Goal: Information Seeking & Learning: Learn about a topic

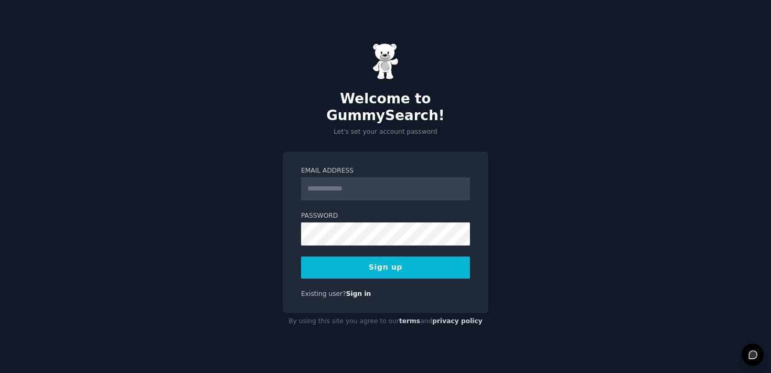
click at [432, 193] on form "Email Address Password Sign up" at bounding box center [385, 222] width 169 height 112
click at [436, 189] on input "Email Address" at bounding box center [385, 188] width 169 height 23
click at [450, 177] on input "Email Address" at bounding box center [385, 188] width 169 height 23
type input "**********"
click at [301, 256] on button "Sign up" at bounding box center [385, 267] width 169 height 22
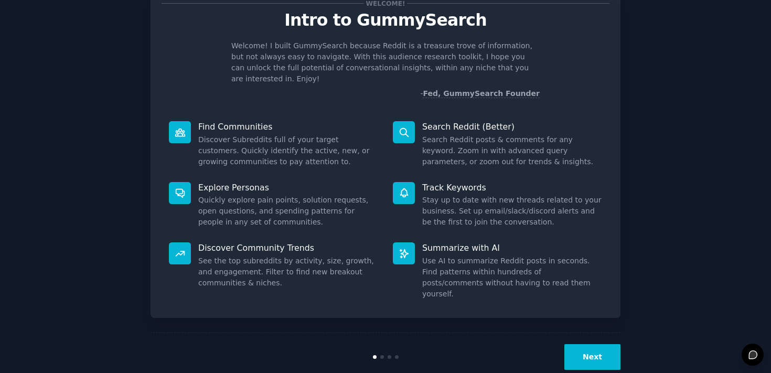
click at [604, 344] on button "Next" at bounding box center [592, 357] width 56 height 26
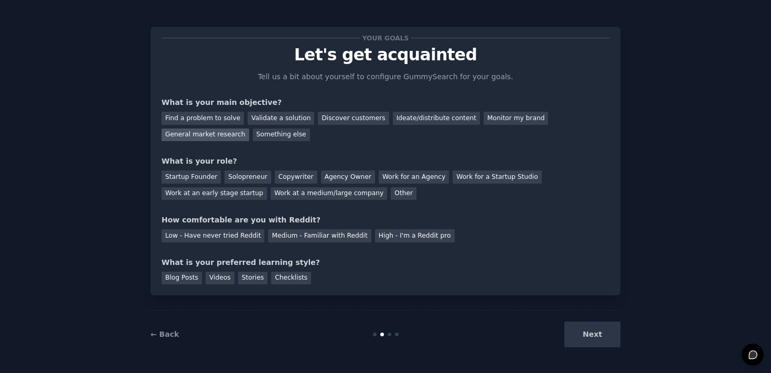
click at [191, 134] on div "General market research" at bounding box center [206, 134] width 88 height 13
click at [433, 112] on div "Ideate/distribute content" at bounding box center [436, 118] width 87 height 13
click at [209, 173] on div "Startup Founder" at bounding box center [191, 176] width 59 height 13
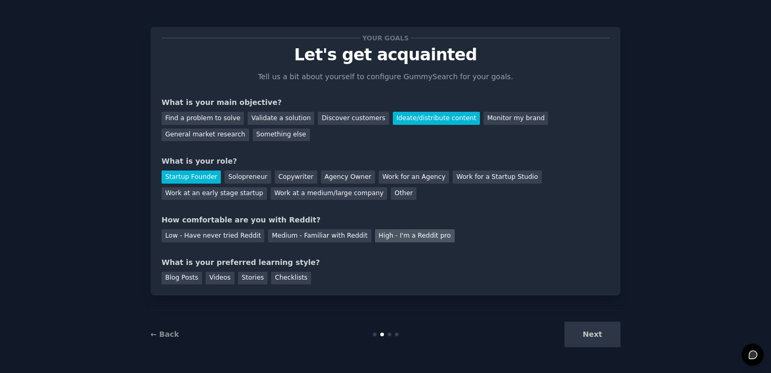
click at [422, 238] on div "High - I'm a Reddit pro" at bounding box center [415, 235] width 80 height 13
click at [605, 338] on div "Next" at bounding box center [542, 334] width 157 height 26
click at [284, 277] on div "Checklists" at bounding box center [291, 278] width 40 height 13
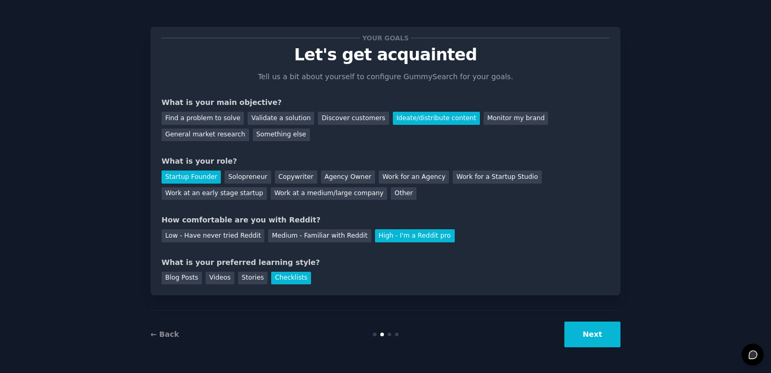
click at [584, 335] on button "Next" at bounding box center [592, 334] width 56 height 26
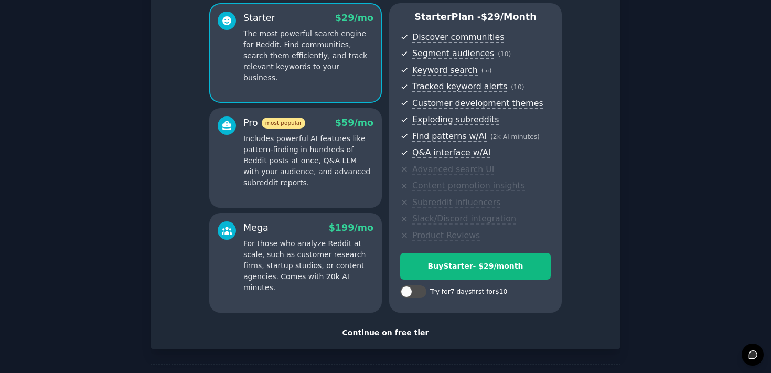
scroll to position [130, 0]
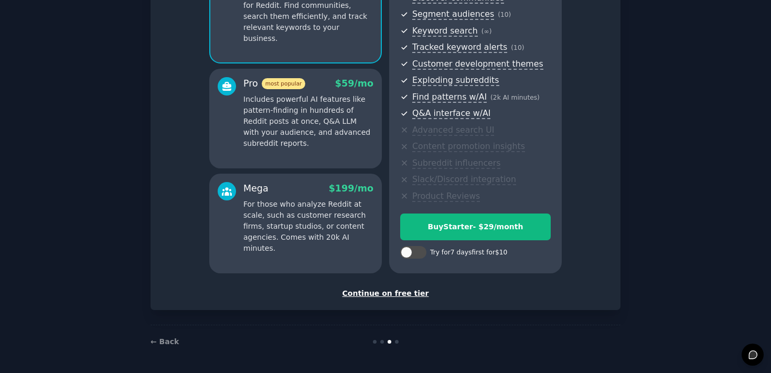
click at [405, 292] on div "Continue on free tier" at bounding box center [386, 293] width 448 height 11
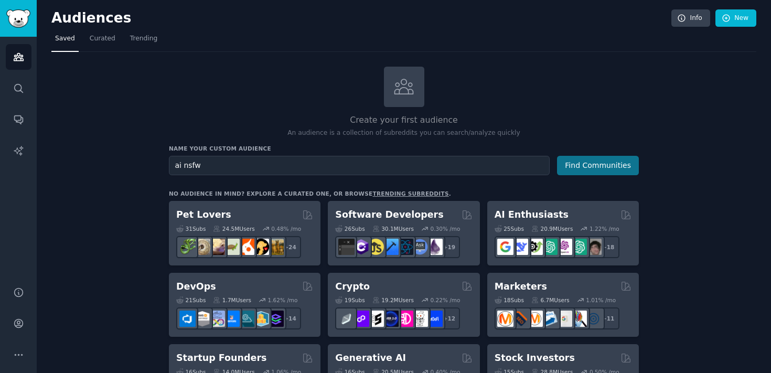
type input "ai nsfw"
click at [583, 162] on button "Find Communities" at bounding box center [598, 165] width 82 height 19
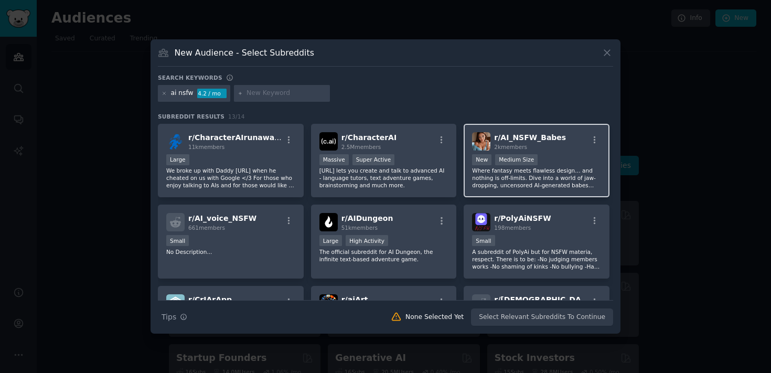
click at [576, 177] on p "Where fantasy meets flawless design… and nothing is off-limits. Dive into a wor…" at bounding box center [536, 178] width 129 height 22
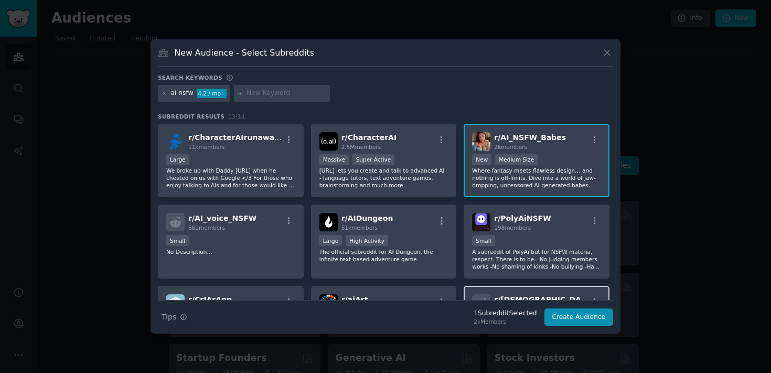
scroll to position [258, 0]
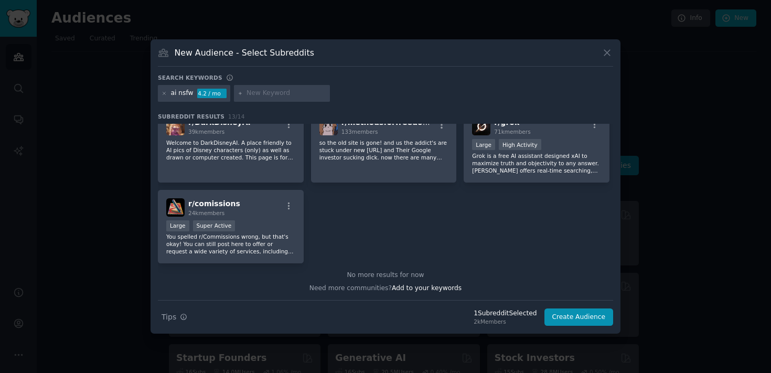
click at [401, 277] on div "No more results for now" at bounding box center [385, 275] width 455 height 9
click at [266, 90] on input "text" at bounding box center [286, 93] width 80 height 9
type input "ai porn"
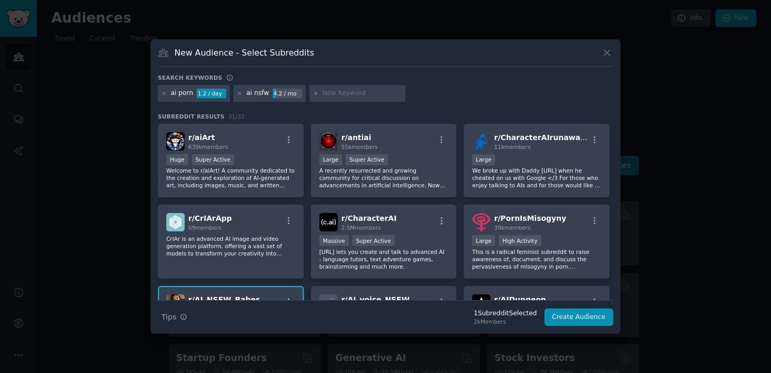
click at [383, 100] on div at bounding box center [357, 93] width 96 height 17
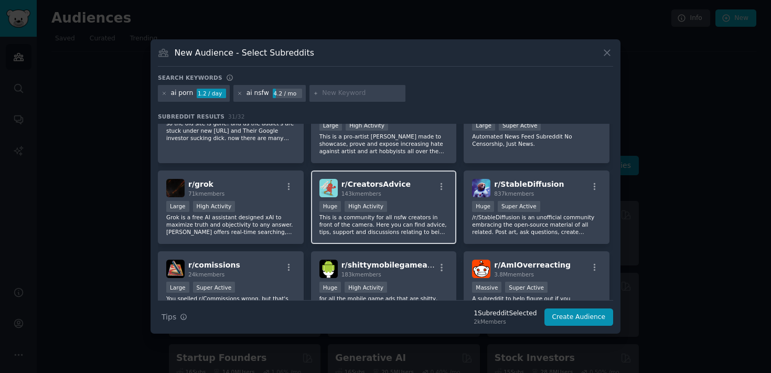
scroll to position [729, 0]
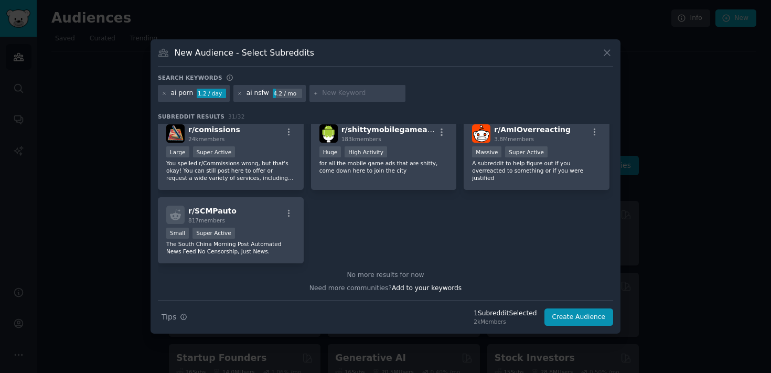
click at [323, 94] on input "text" at bounding box center [362, 93] width 80 height 9
type input "a"
type input "sdnsfw"
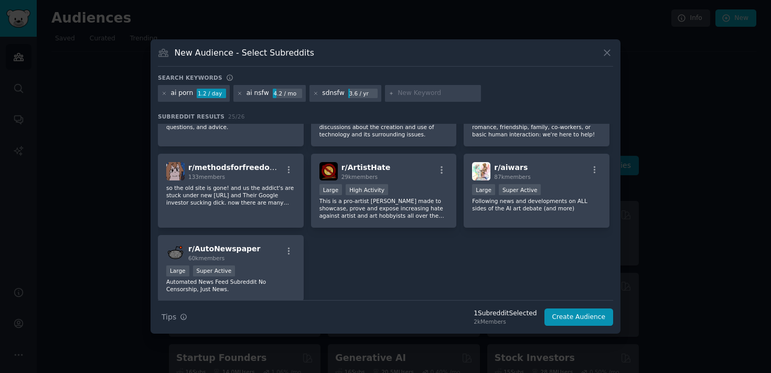
scroll to position [305, 0]
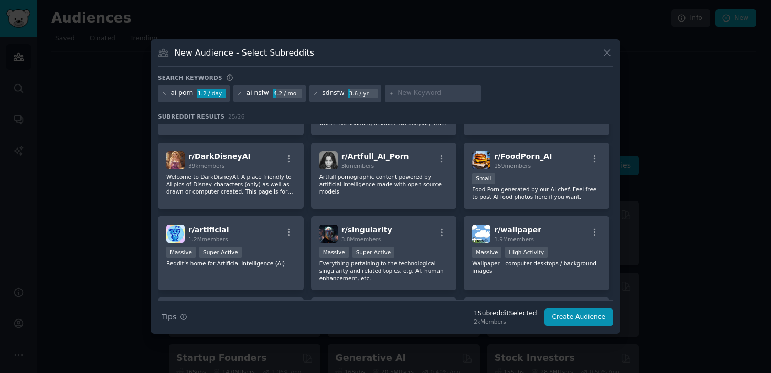
click at [650, 254] on div at bounding box center [385, 186] width 771 height 373
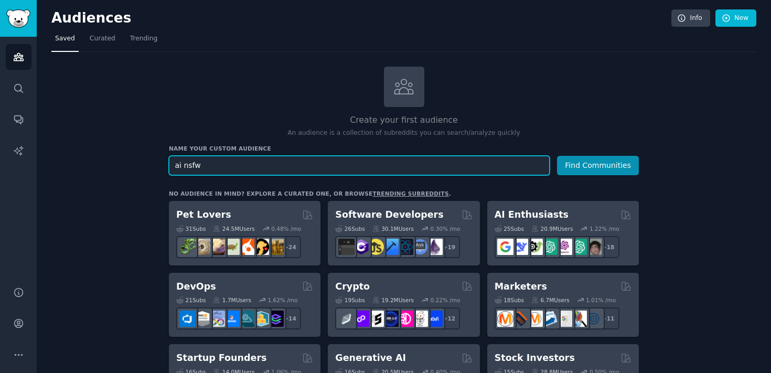
click at [211, 159] on input "ai nsfw" at bounding box center [359, 165] width 381 height 19
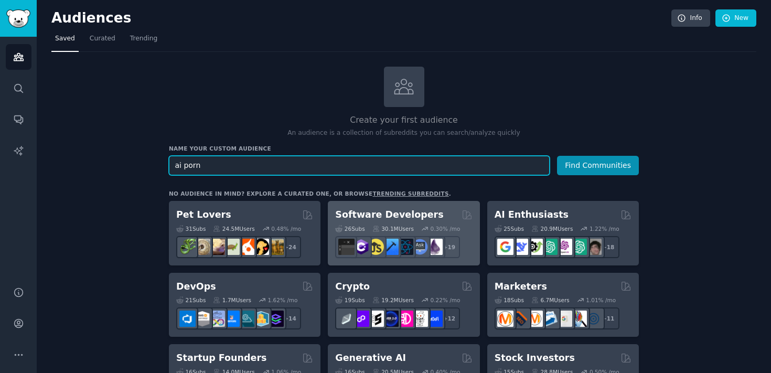
type input "ai porn"
click at [557, 156] on button "Find Communities" at bounding box center [598, 165] width 82 height 19
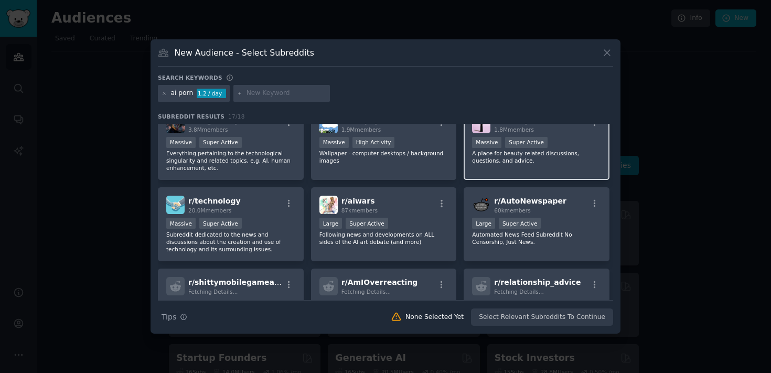
scroll to position [339, 0]
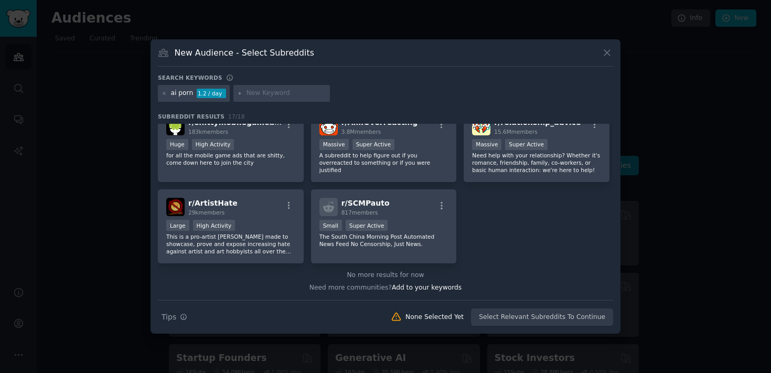
click at [721, 183] on div at bounding box center [385, 186] width 771 height 373
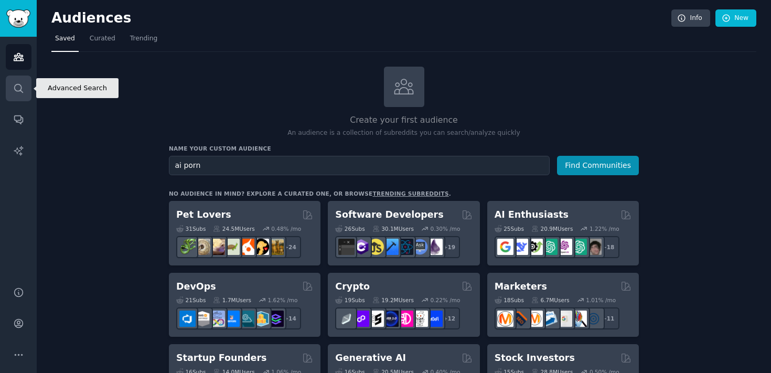
click at [23, 93] on icon "Sidebar" at bounding box center [18, 88] width 11 height 11
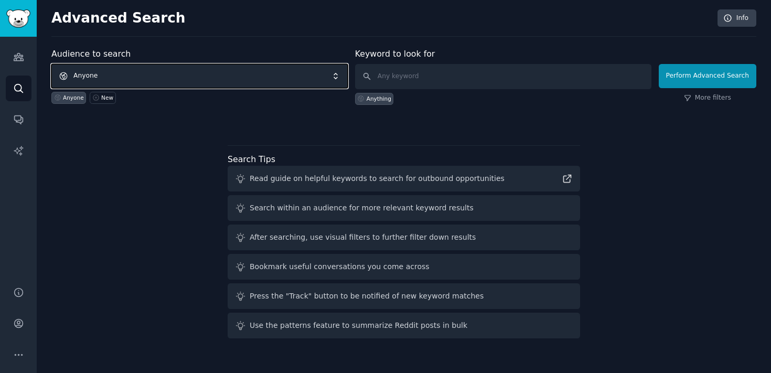
click at [224, 77] on span "Anyone" at bounding box center [199, 76] width 296 height 24
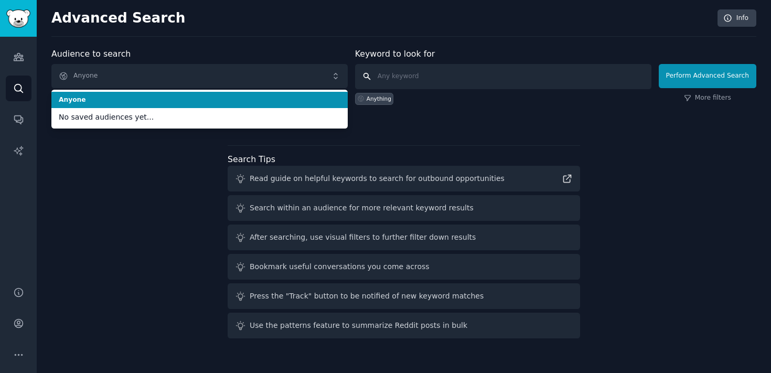
click at [457, 79] on input "text" at bounding box center [503, 76] width 296 height 25
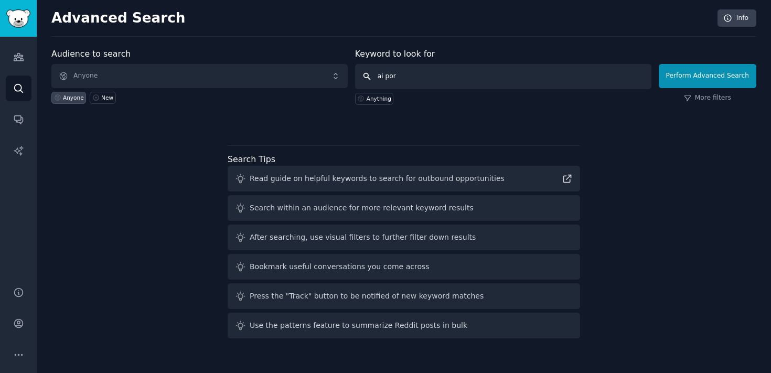
type input "ai porn"
click button "Perform Advanced Search" at bounding box center [708, 76] width 98 height 24
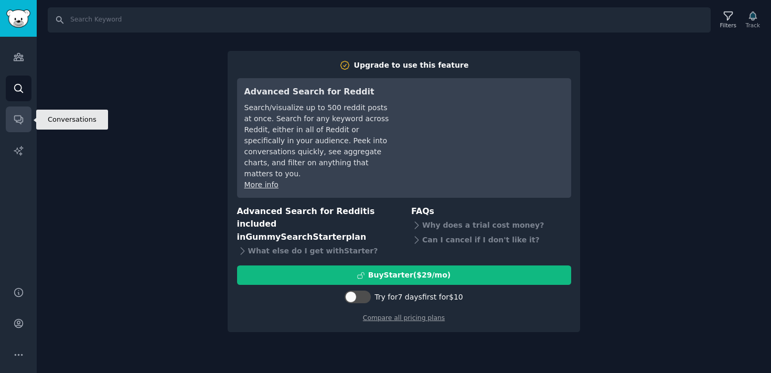
click at [12, 121] on link "Conversations" at bounding box center [19, 119] width 26 height 26
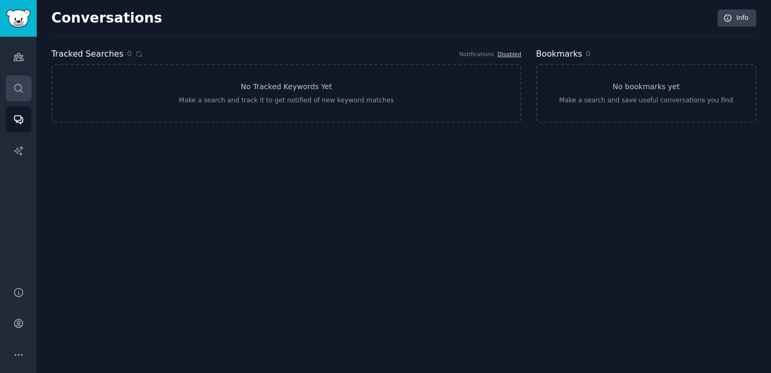
click at [17, 76] on link "Search" at bounding box center [19, 89] width 26 height 26
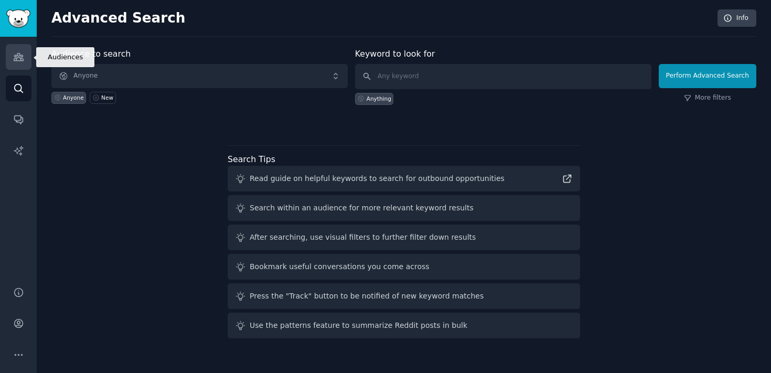
click at [17, 61] on icon "Sidebar" at bounding box center [18, 56] width 11 height 11
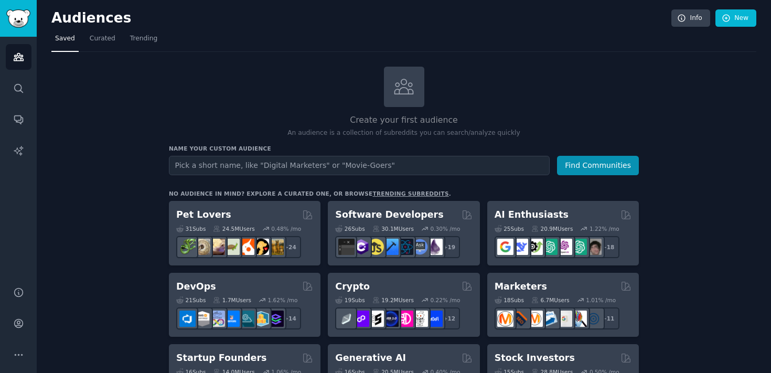
type input "b"
type input "nsfw"
click at [557, 156] on button "Find Communities" at bounding box center [598, 165] width 82 height 19
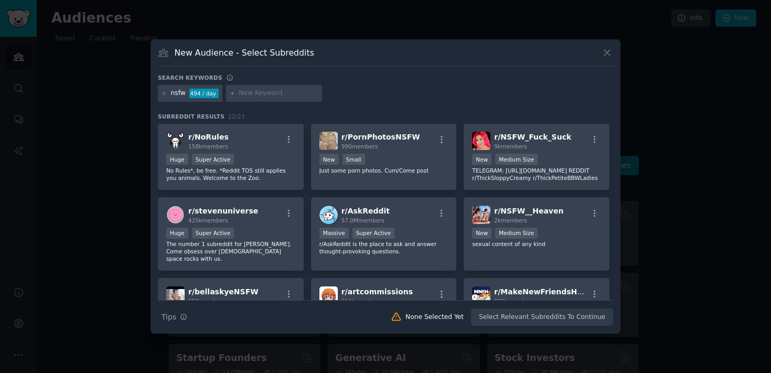
scroll to position [142, 0]
